Goal: Task Accomplishment & Management: Manage account settings

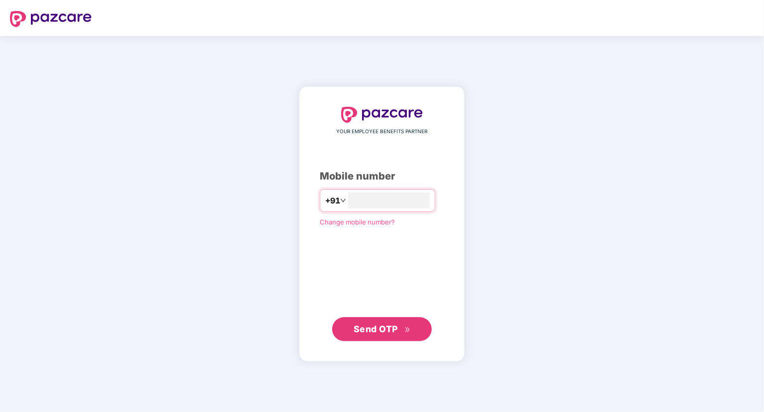
type input "**********"
click at [380, 324] on span "Send OTP" at bounding box center [376, 328] width 44 height 10
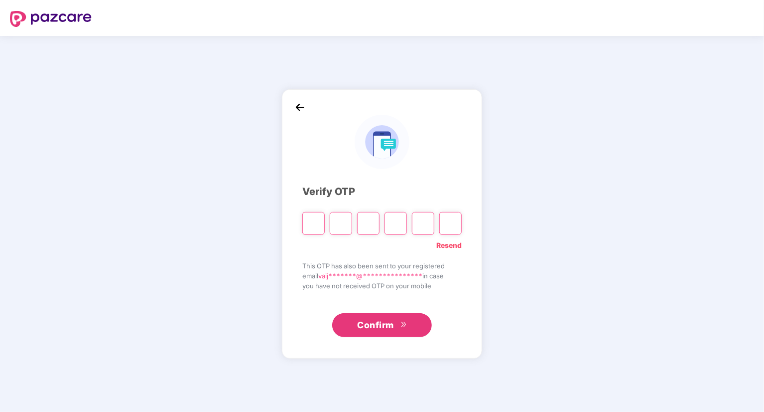
type input "*"
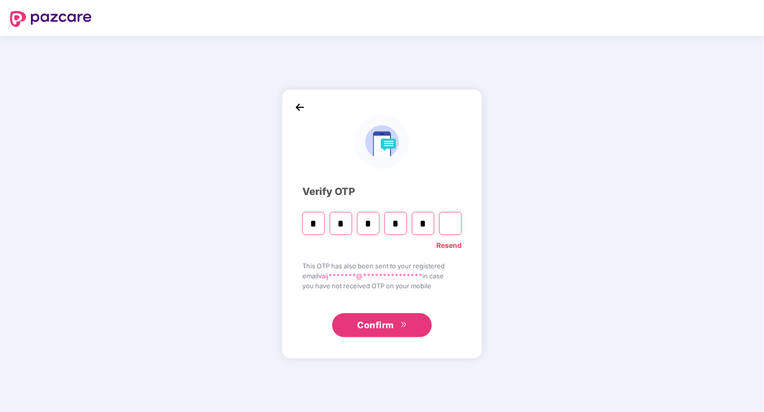
type input "*"
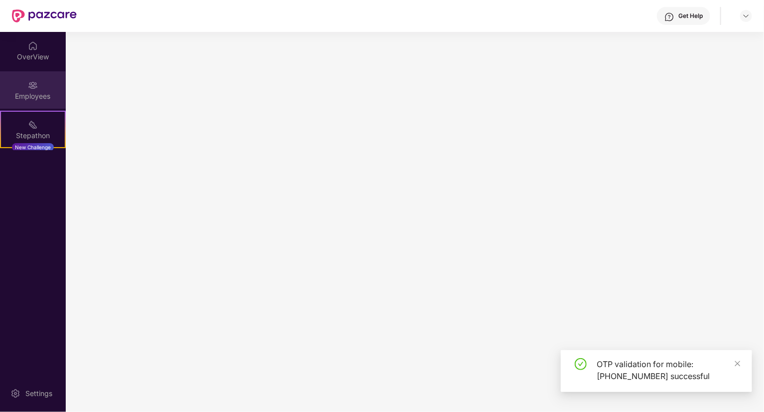
click at [28, 80] on img at bounding box center [33, 85] width 10 height 10
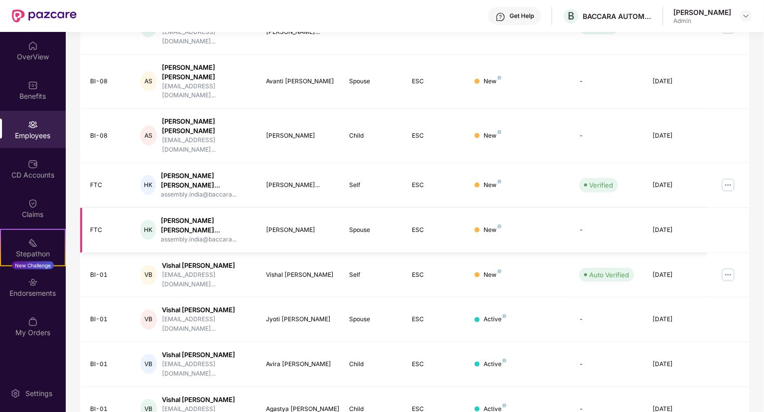
scroll to position [216, 0]
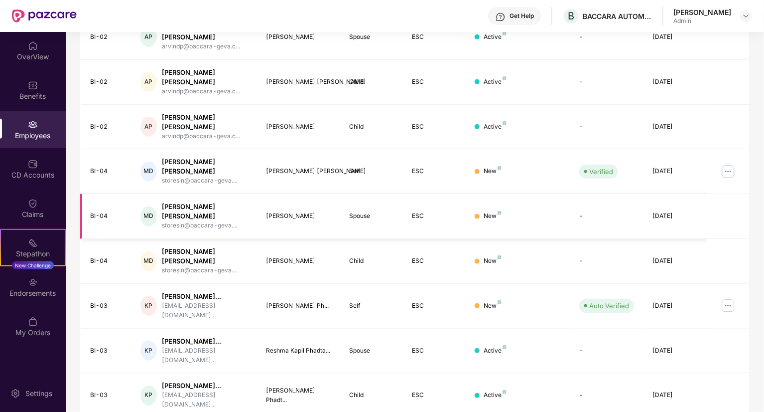
scroll to position [199, 0]
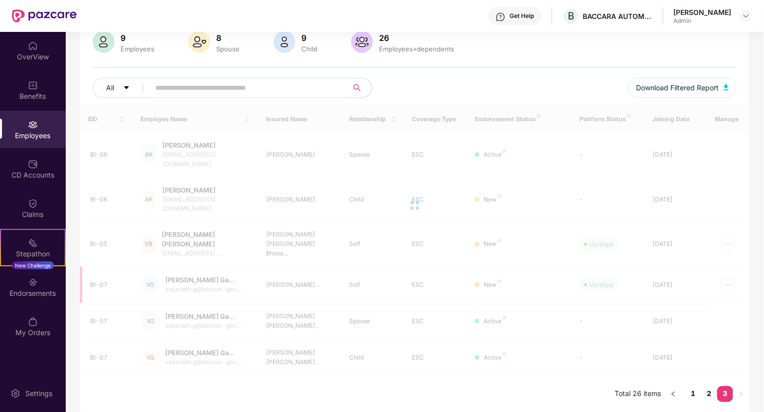
scroll to position [54, 0]
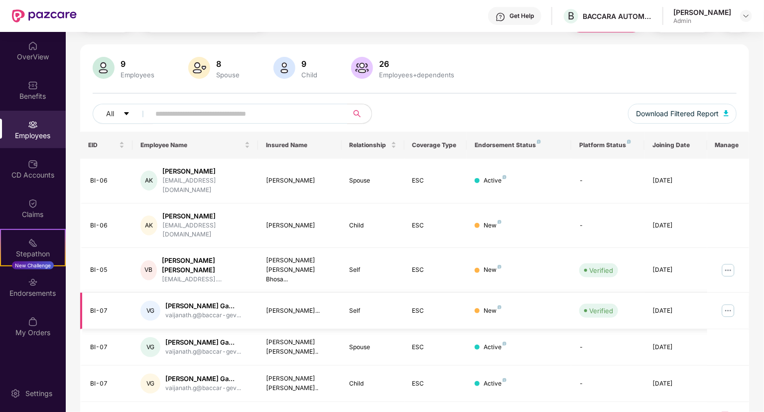
click at [731, 302] on img at bounding box center [729, 310] width 16 height 16
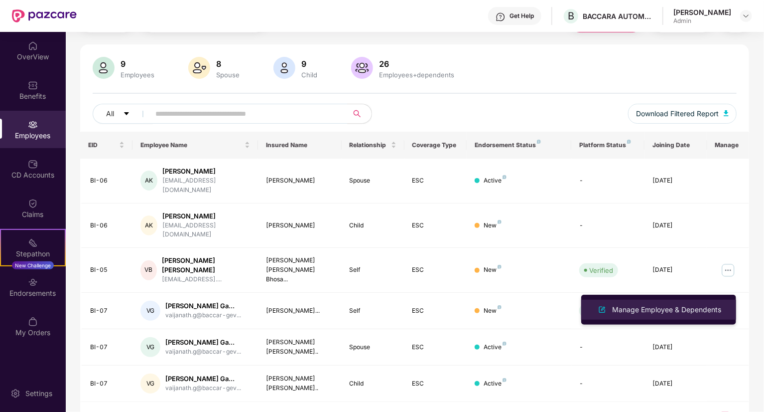
click at [682, 310] on div "Manage Employee & Dependents" at bounding box center [666, 309] width 113 height 11
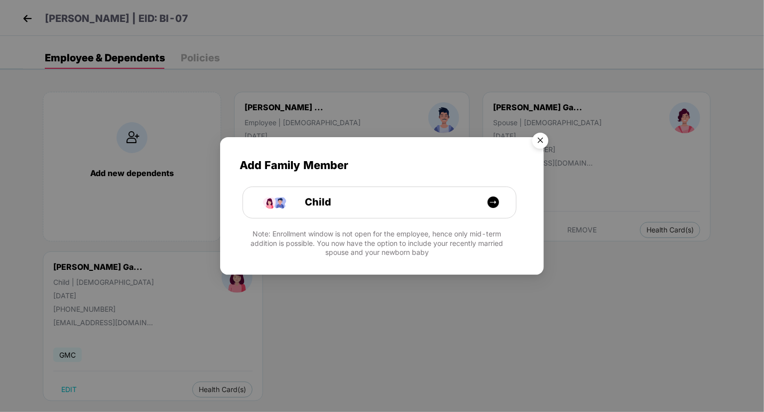
click at [542, 146] on img "Close" at bounding box center [541, 142] width 28 height 28
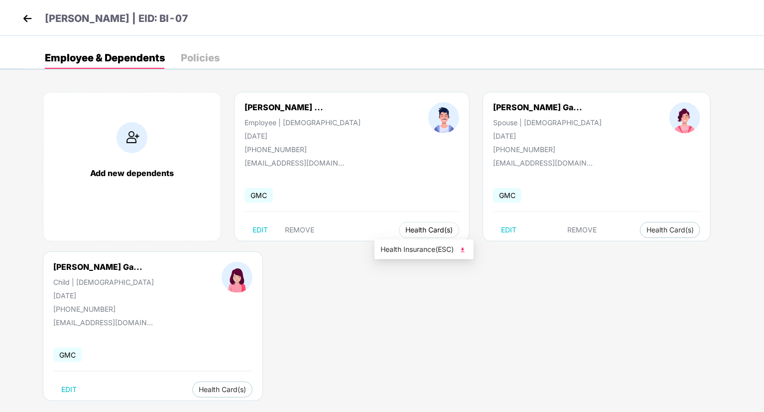
click at [399, 234] on button "Health Card(s)" at bounding box center [429, 230] width 60 height 16
click at [427, 251] on span "Health Insurance(ESC)" at bounding box center [424, 249] width 87 height 11
click at [24, 15] on img at bounding box center [27, 18] width 15 height 15
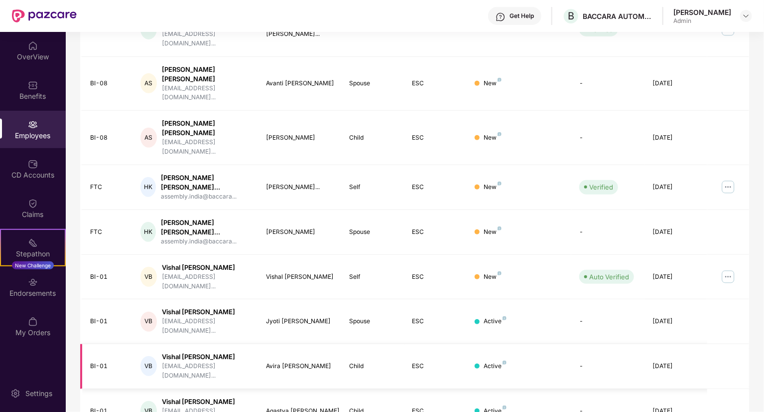
scroll to position [216, 0]
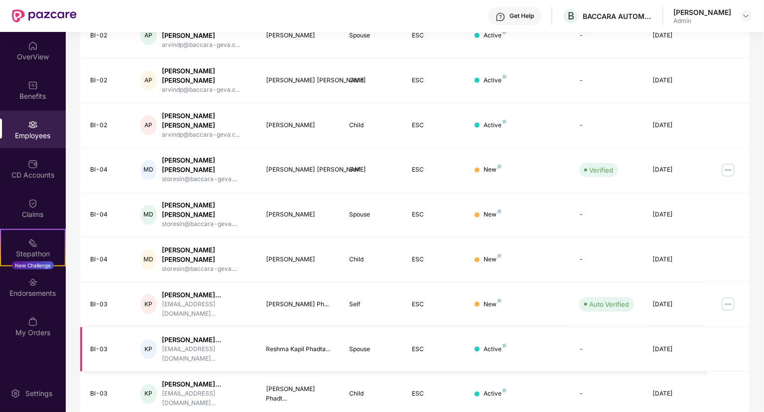
scroll to position [199, 0]
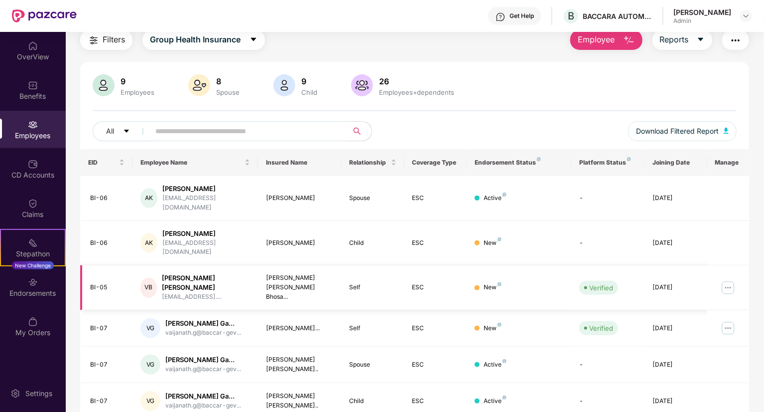
scroll to position [54, 0]
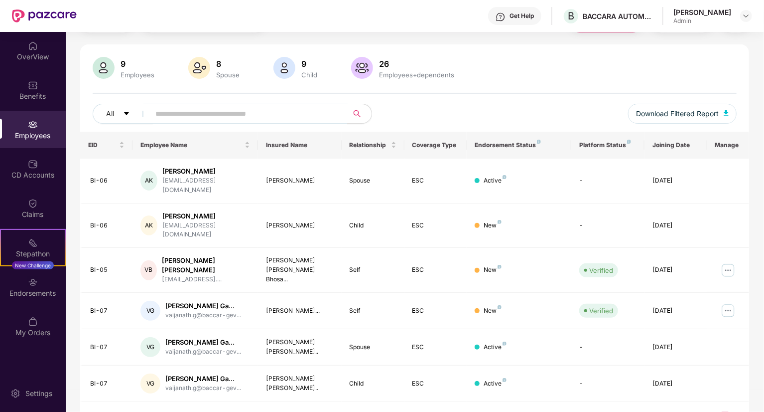
click at [709, 411] on link "2" at bounding box center [710, 419] width 16 height 15
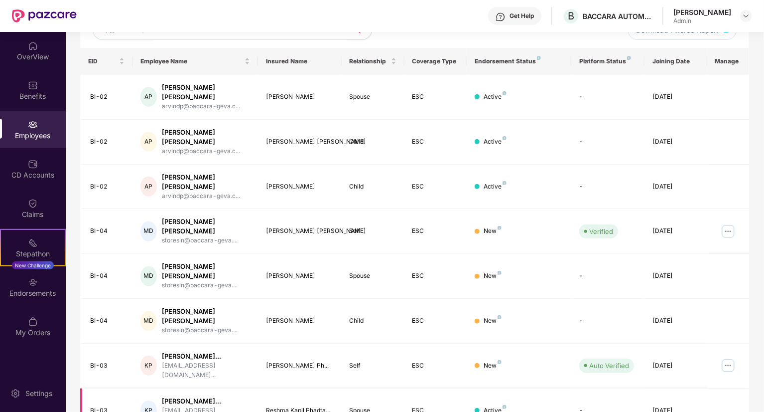
scroll to position [199, 0]
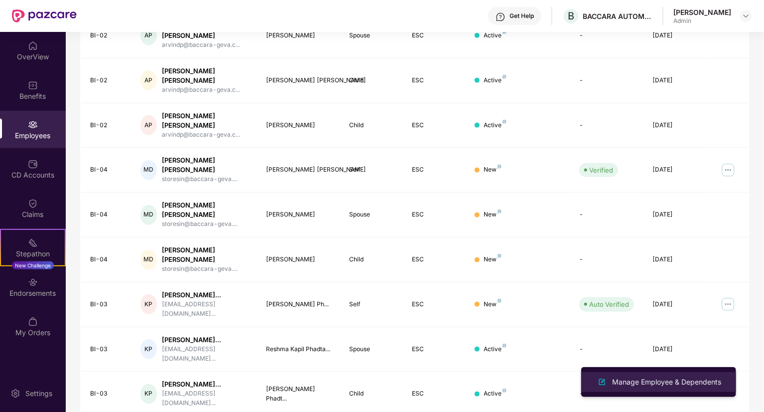
click at [657, 381] on div "Manage Employee & Dependents" at bounding box center [666, 381] width 113 height 11
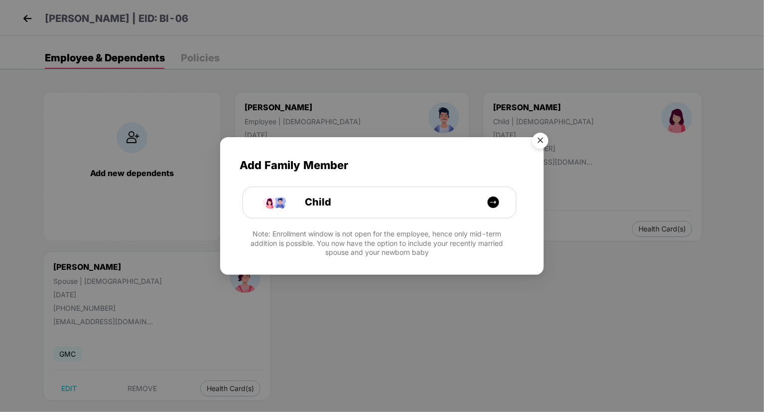
click at [540, 141] on img "Close" at bounding box center [541, 142] width 28 height 28
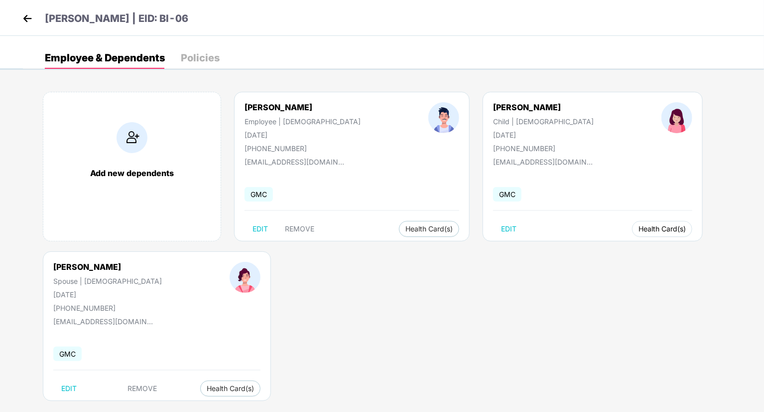
click at [639, 229] on span "Health Card(s)" at bounding box center [662, 228] width 47 height 5
click at [652, 248] on div "Add new dependents [PERSON_NAME] Employee | [DEMOGRAPHIC_DATA] [DATE] [PHONE_NU…" at bounding box center [393, 251] width 741 height 349
click at [656, 250] on img at bounding box center [657, 249] width 10 height 10
click at [28, 14] on img at bounding box center [27, 18] width 15 height 15
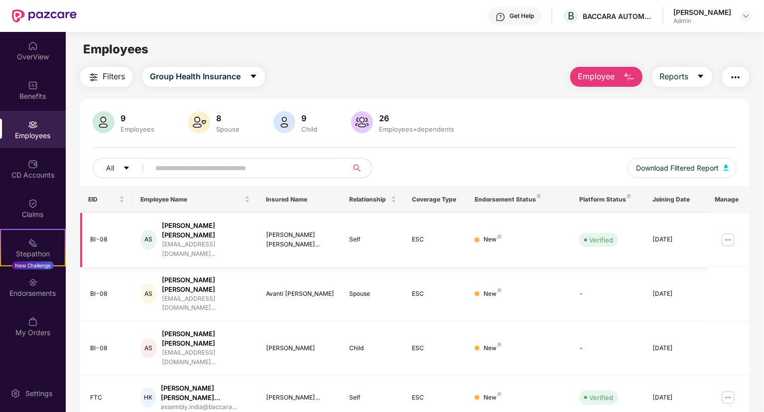
click at [728, 232] on img at bounding box center [729, 240] width 16 height 16
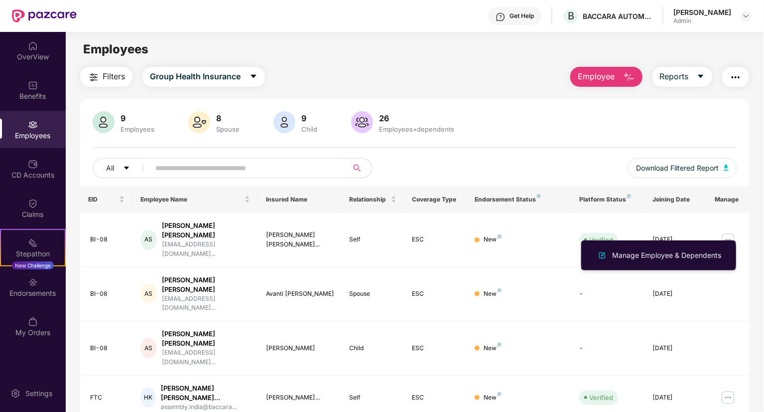
click at [655, 250] on div "Manage Employee & Dependents" at bounding box center [658, 255] width 129 height 12
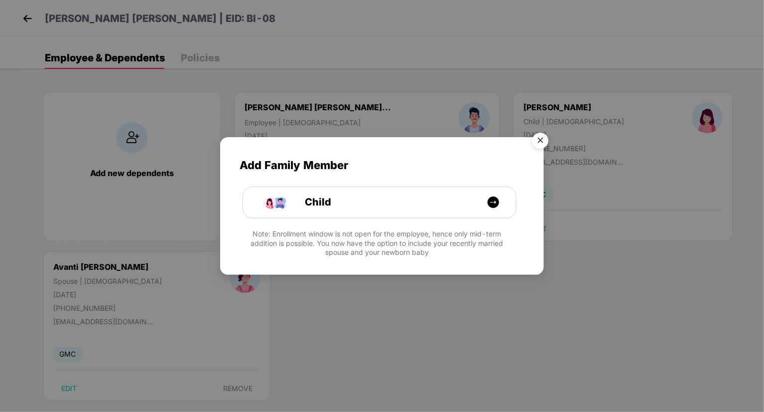
click at [546, 138] on img "Close" at bounding box center [541, 142] width 28 height 28
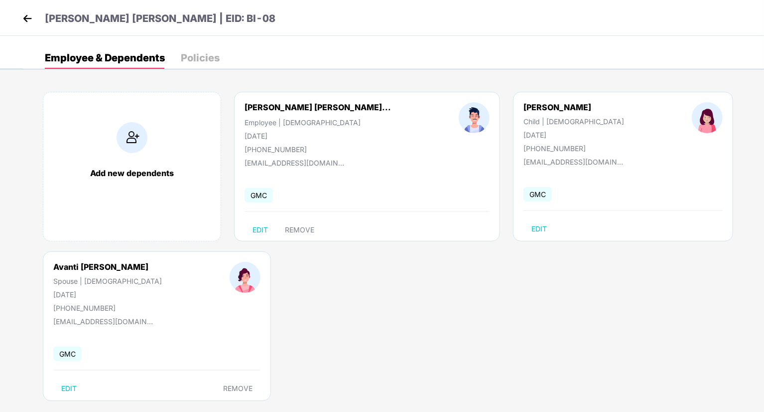
click at [198, 58] on div "Policies" at bounding box center [200, 58] width 39 height 10
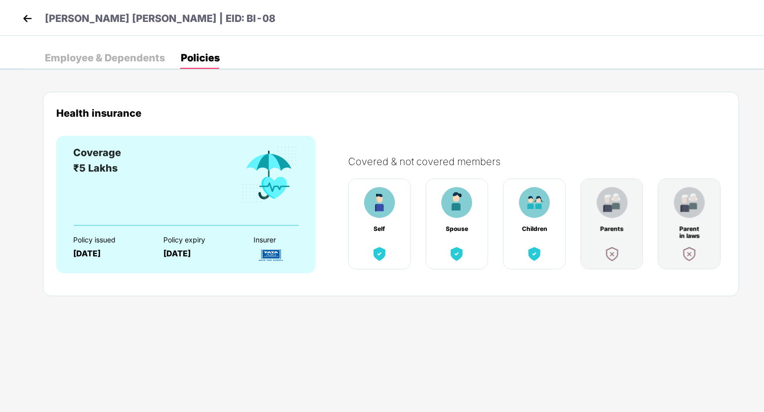
click at [23, 14] on img at bounding box center [27, 18] width 15 height 15
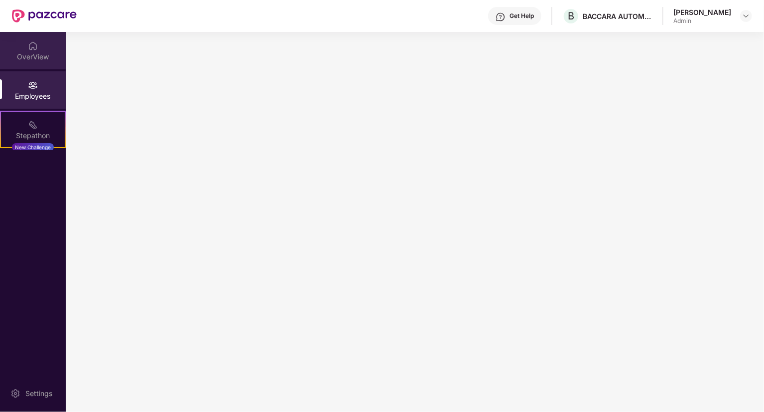
click at [27, 62] on div "OverView" at bounding box center [33, 50] width 66 height 37
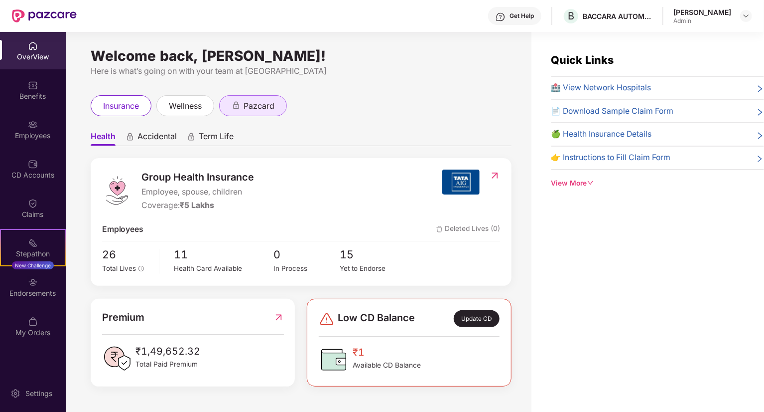
click at [265, 107] on span "pazcard" at bounding box center [259, 106] width 31 height 12
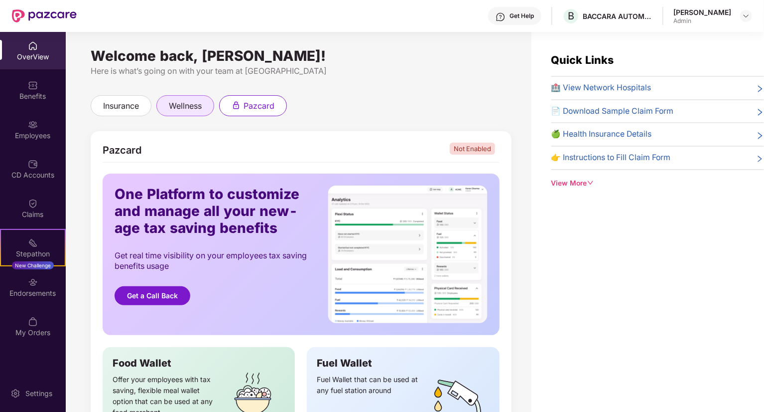
click at [199, 106] on span "wellness" at bounding box center [185, 106] width 33 height 12
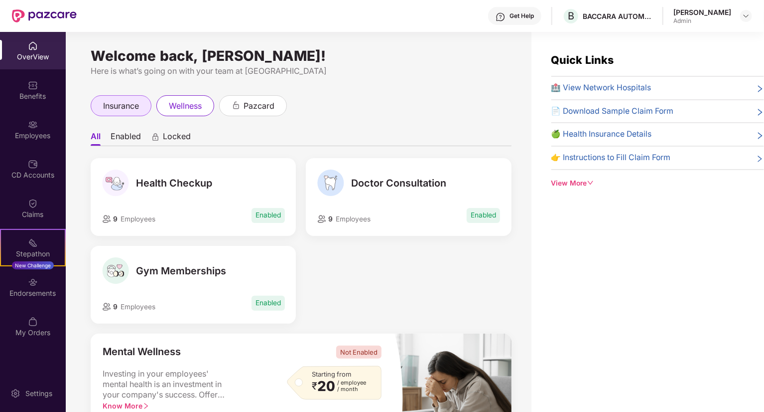
click at [115, 114] on div "insurance" at bounding box center [121, 105] width 61 height 21
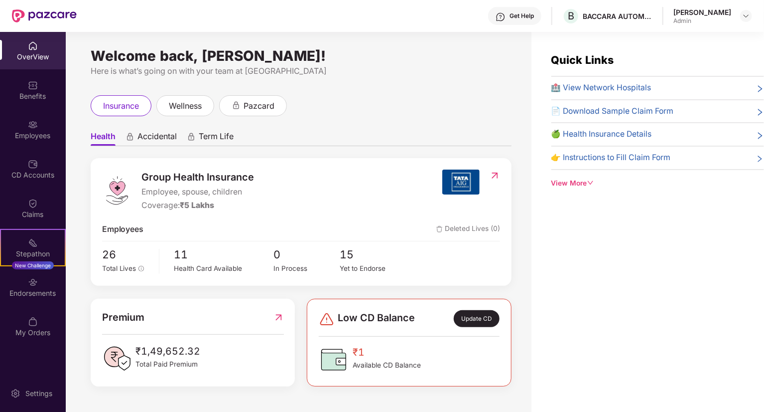
scroll to position [32, 0]
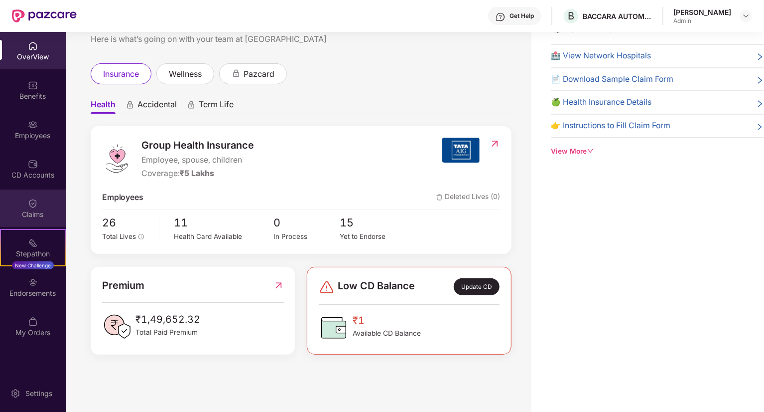
click at [34, 204] on img at bounding box center [33, 203] width 10 height 10
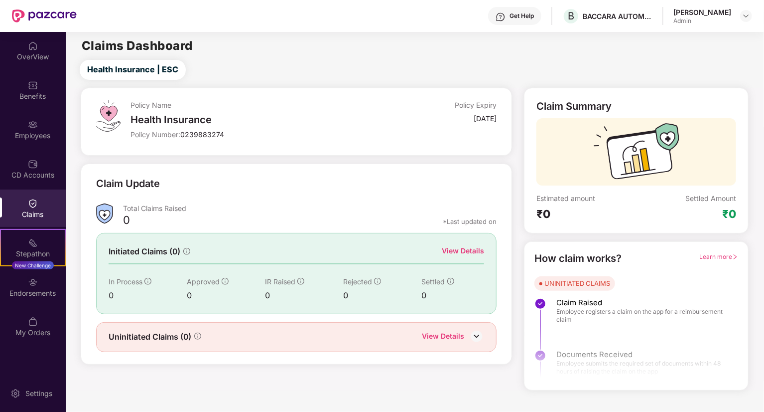
click at [34, 165] on img at bounding box center [33, 164] width 10 height 10
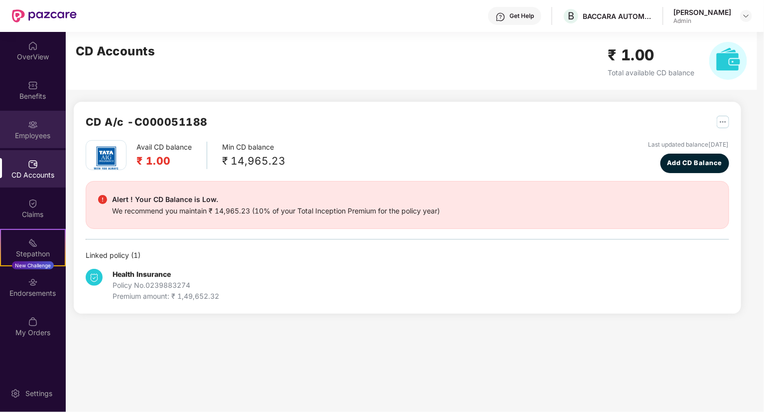
click at [34, 132] on div "Employees" at bounding box center [33, 136] width 66 height 10
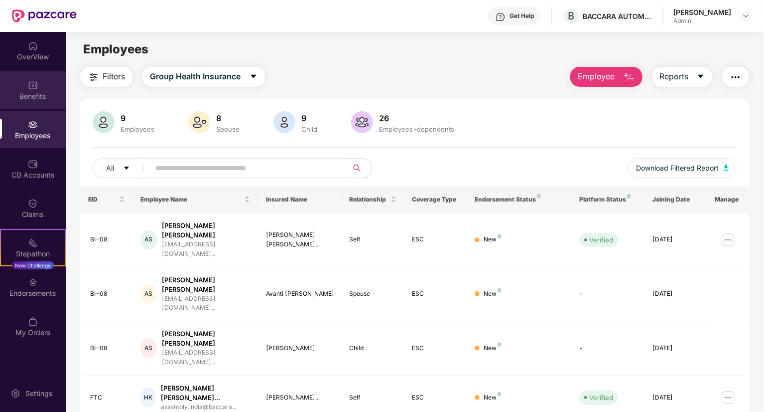
click at [30, 93] on div "Benefits" at bounding box center [33, 96] width 66 height 10
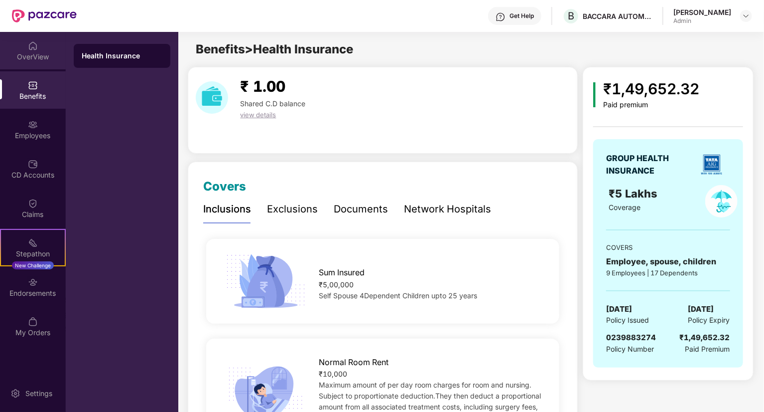
click at [34, 48] on img at bounding box center [33, 46] width 10 height 10
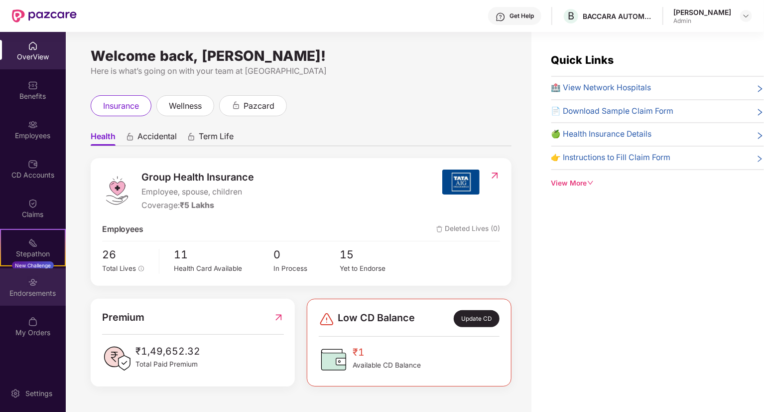
click at [32, 292] on div "Endorsements" at bounding box center [33, 293] width 66 height 10
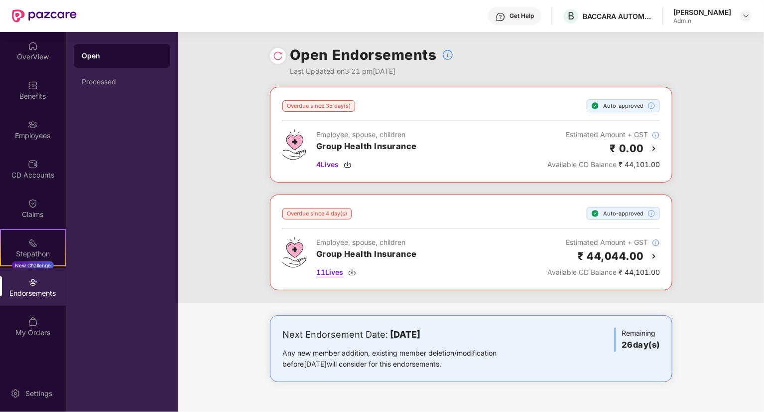
click at [335, 274] on span "11 Lives" at bounding box center [329, 272] width 27 height 11
click at [654, 254] on img at bounding box center [654, 256] width 12 height 12
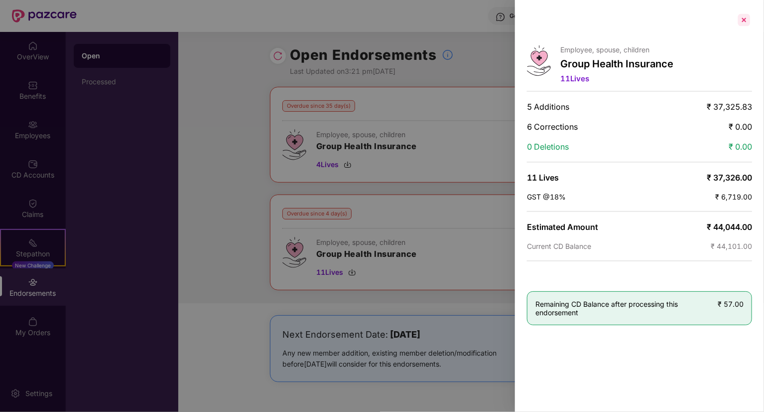
click at [744, 22] on div at bounding box center [745, 20] width 16 height 16
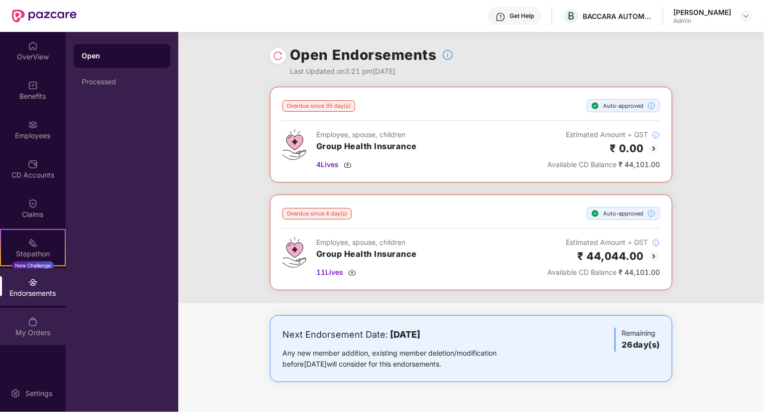
click at [20, 317] on div "My Orders" at bounding box center [33, 325] width 66 height 37
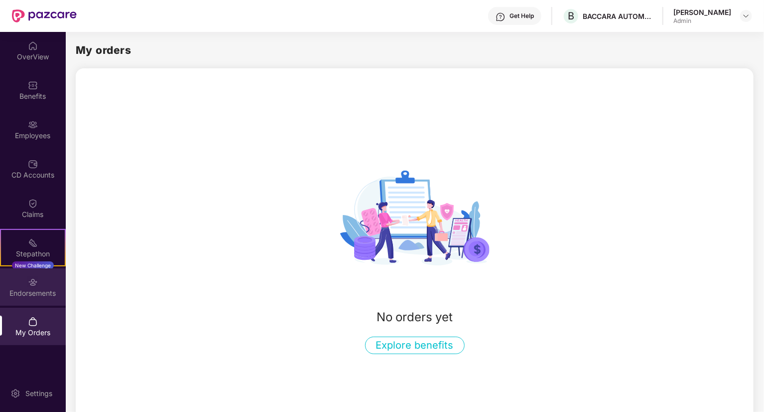
click at [29, 276] on div "Endorsements" at bounding box center [33, 286] width 66 height 37
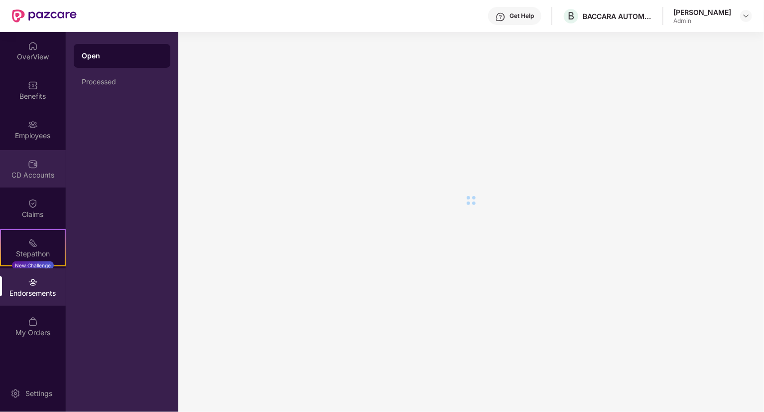
click at [37, 173] on div "CD Accounts" at bounding box center [33, 175] width 66 height 10
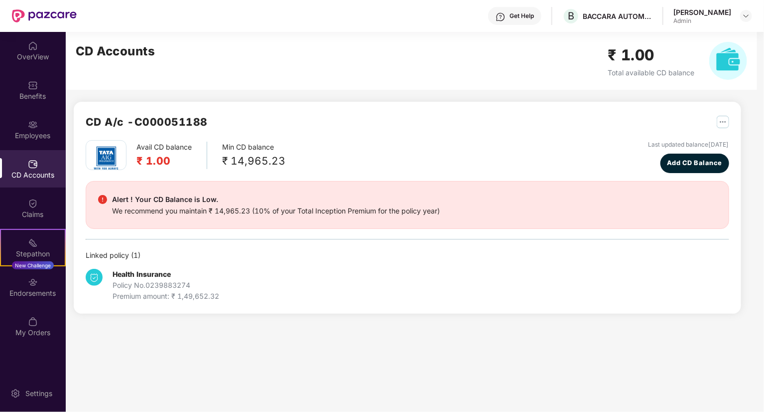
click at [155, 288] on div "Policy No. 0239883274" at bounding box center [166, 285] width 107 height 11
click at [31, 134] on div "Employees" at bounding box center [33, 136] width 66 height 10
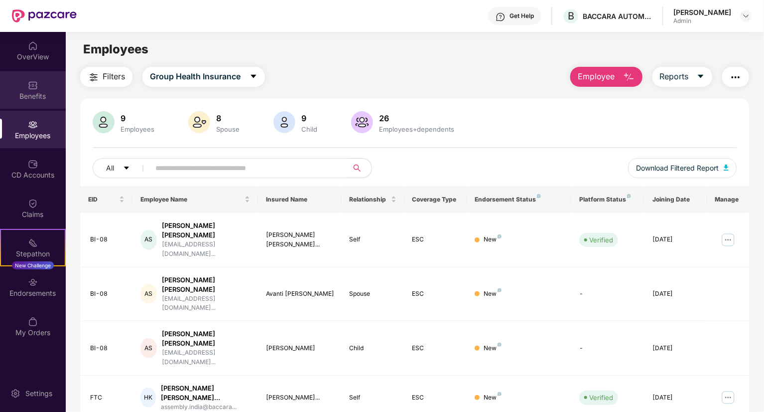
click at [35, 91] on div "Benefits" at bounding box center [33, 96] width 66 height 10
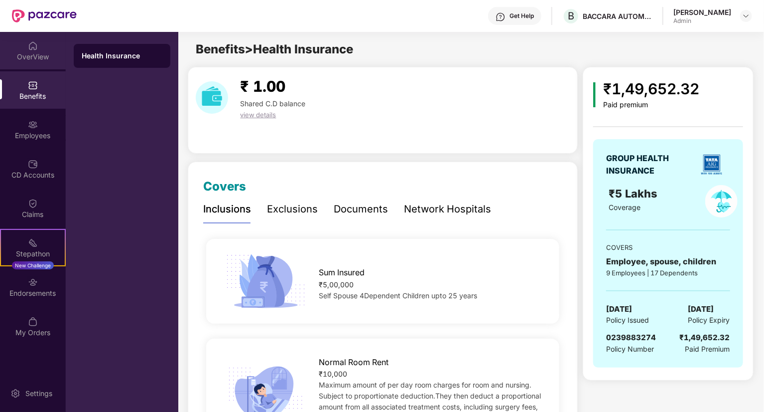
click at [30, 49] on img at bounding box center [33, 46] width 10 height 10
